Goal: Book appointment/travel/reservation

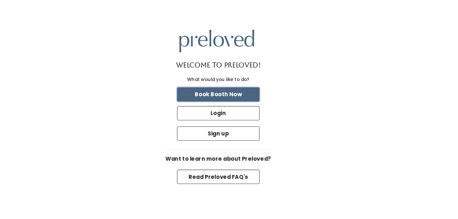
click at [246, 91] on button "Book Booth Now" at bounding box center [229, 93] width 71 height 12
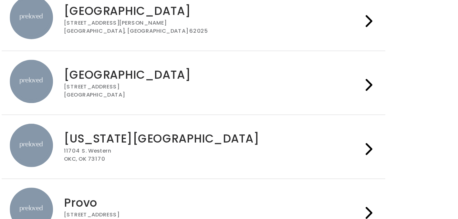
scroll to position [27, 0]
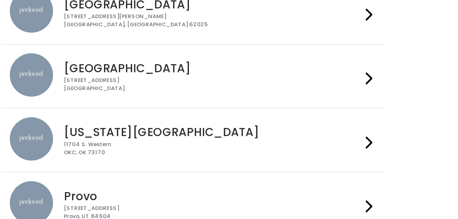
click at [333, 132] on icon at bounding box center [334, 134] width 4 height 9
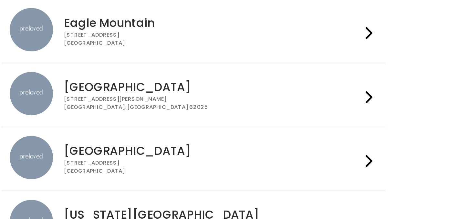
scroll to position [0, 0]
